Goal: Navigation & Orientation: Find specific page/section

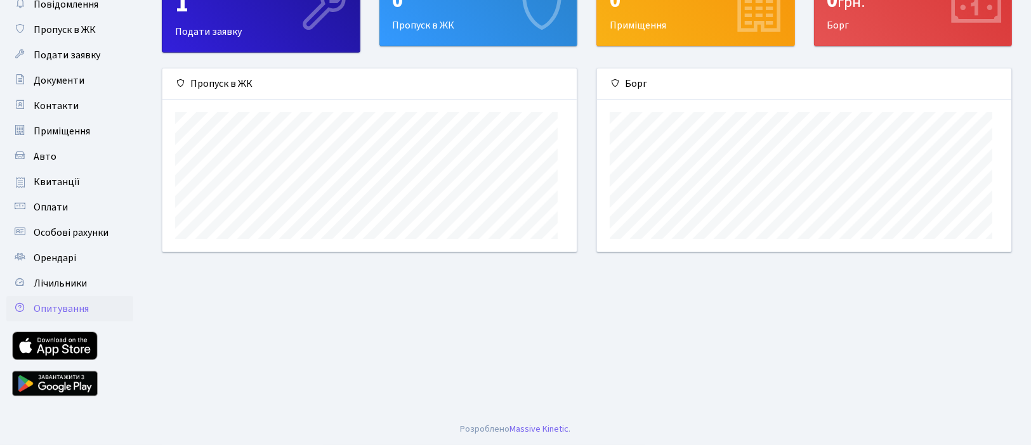
scroll to position [207, 0]
click at [77, 277] on span "Лічильники" at bounding box center [60, 284] width 53 height 14
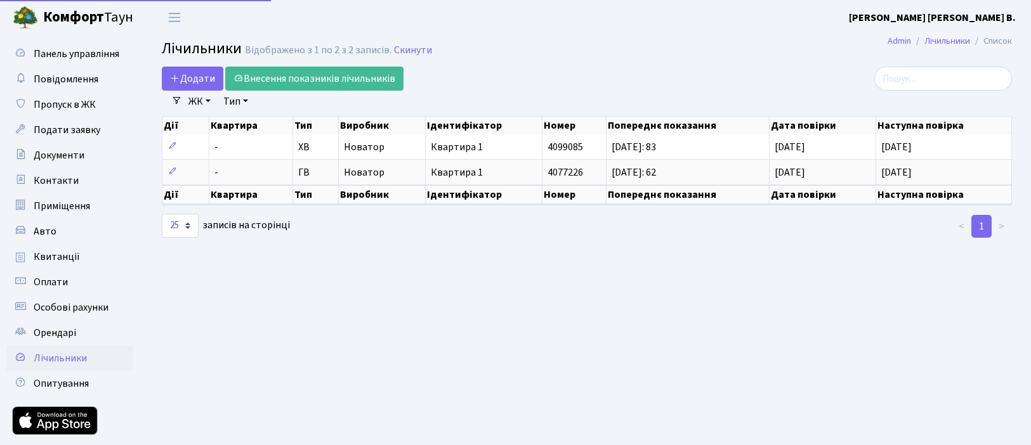
select select "25"
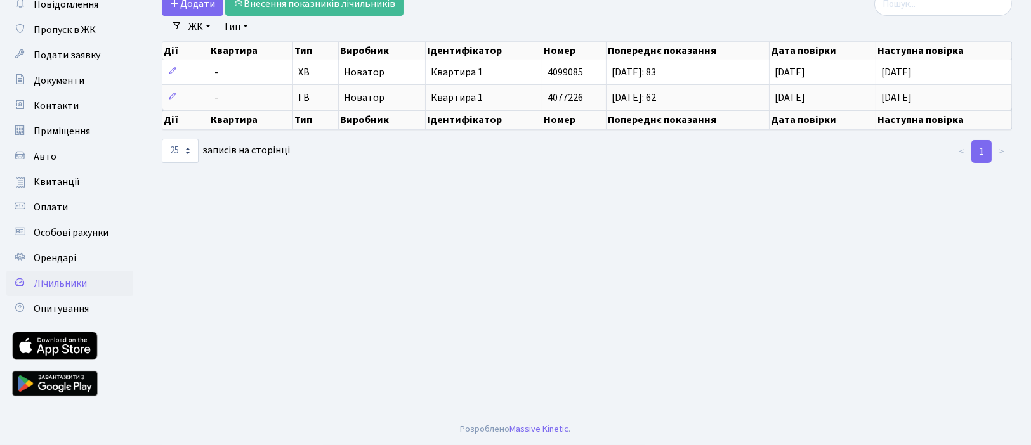
scroll to position [207, 0]
click at [54, 175] on span "Квитанції" at bounding box center [57, 182] width 46 height 14
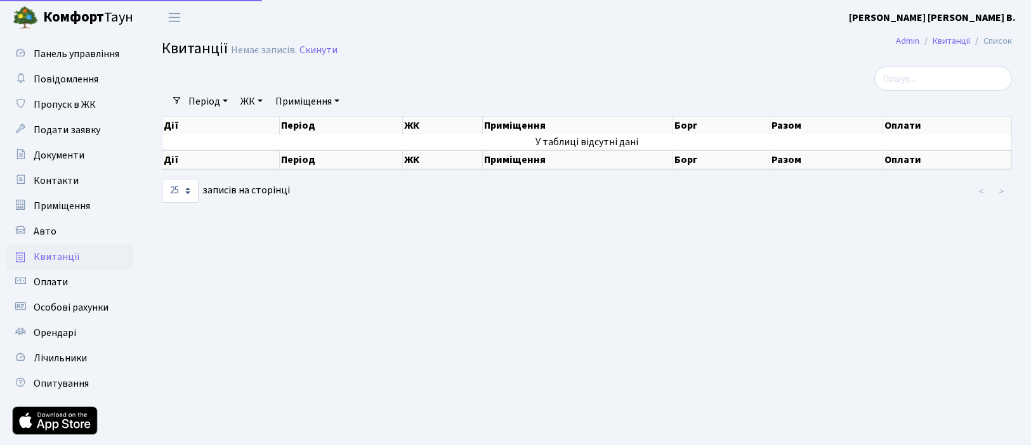
select select "25"
click at [68, 289] on span "Оплати" at bounding box center [51, 282] width 34 height 14
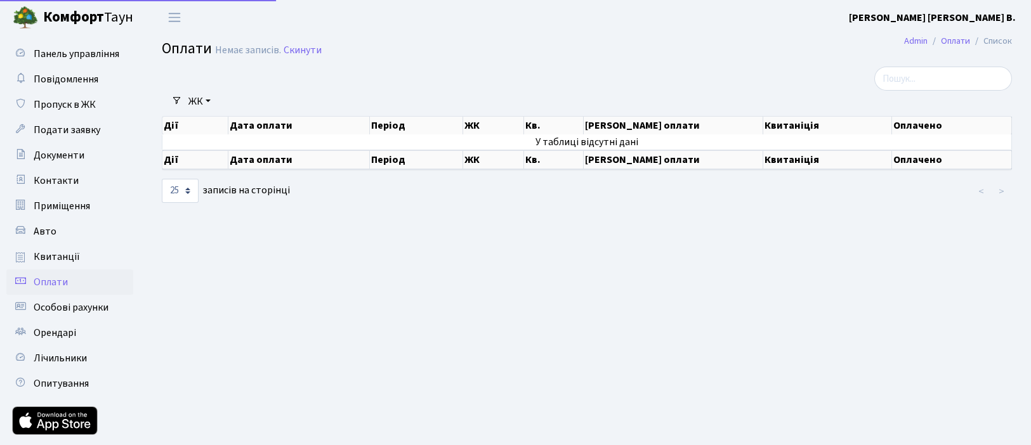
select select "25"
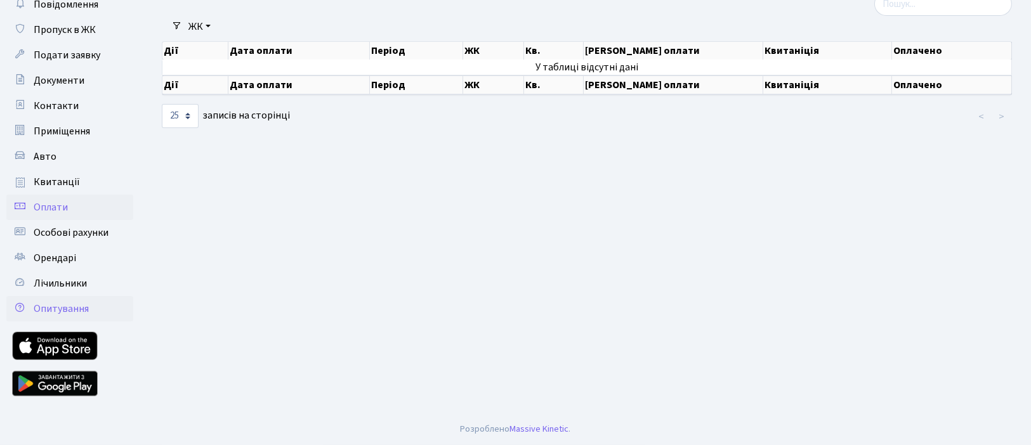
scroll to position [190, 0]
click at [87, 286] on span "Лічильники" at bounding box center [60, 284] width 53 height 14
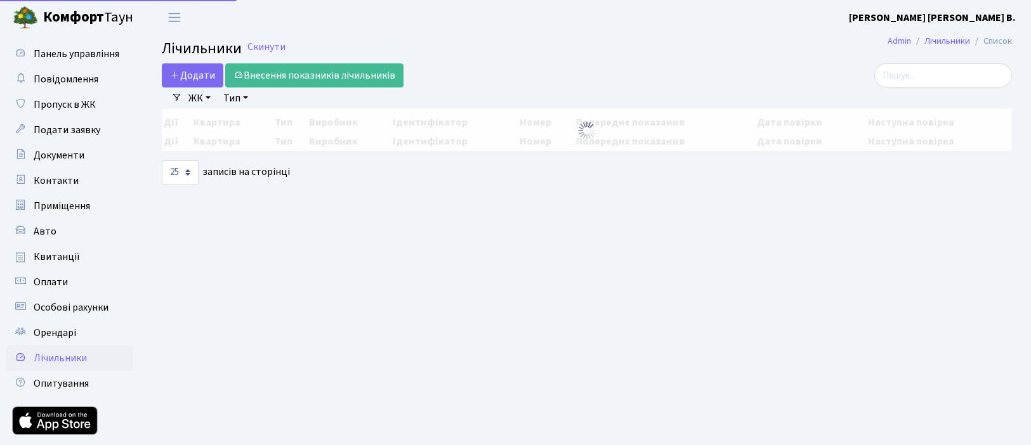
select select "25"
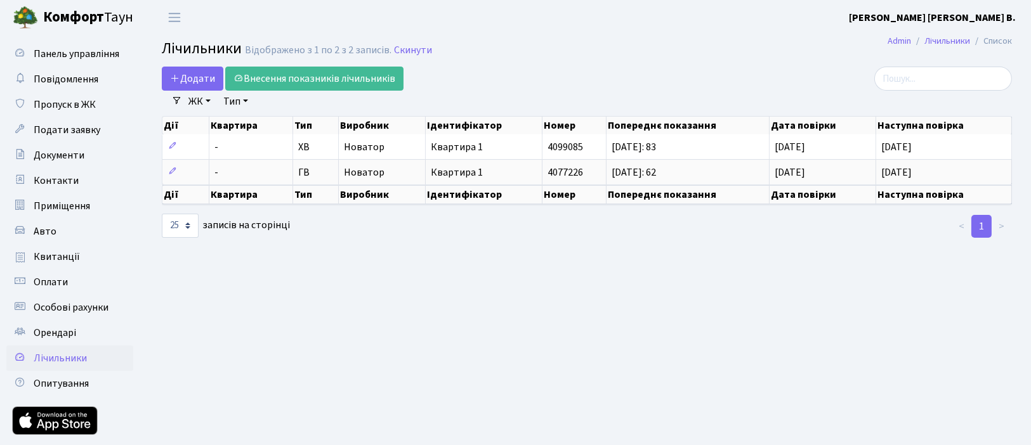
click at [962, 14] on b "[PERSON_NAME] [PERSON_NAME] В." at bounding box center [932, 18] width 167 height 14
click at [897, 79] on link "Вийти" at bounding box center [952, 70] width 126 height 20
